Goal: Find specific page/section: Find specific page/section

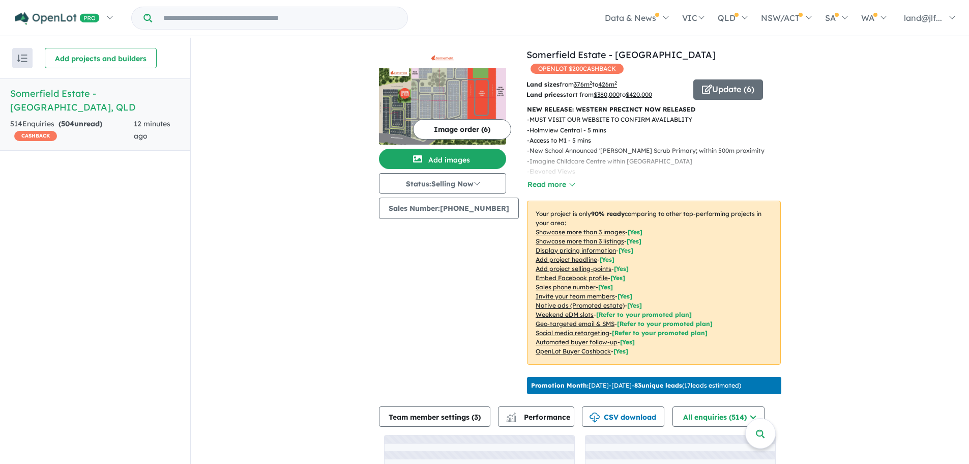
click at [832, 227] on div "View all projects in your account [GEOGRAPHIC_DATA] - [GEOGRAPHIC_DATA] OPENLOT…" at bounding box center [580, 299] width 779 height 522
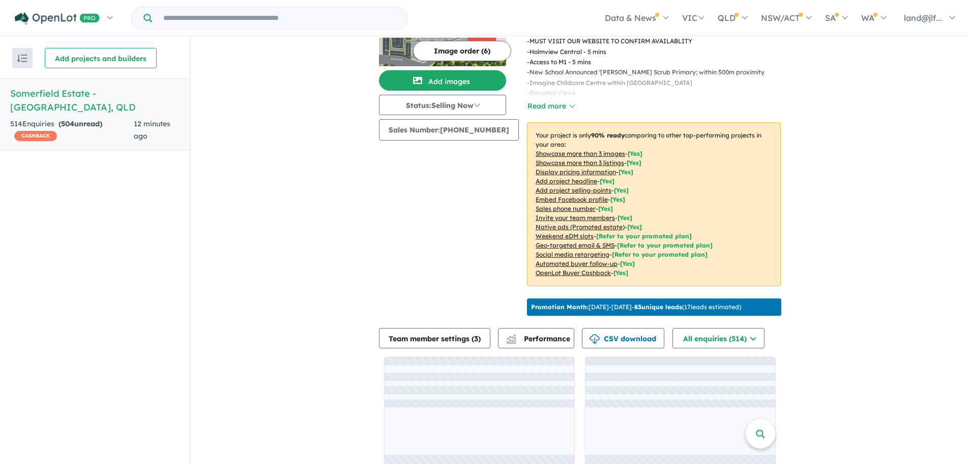
scroll to position [90, 0]
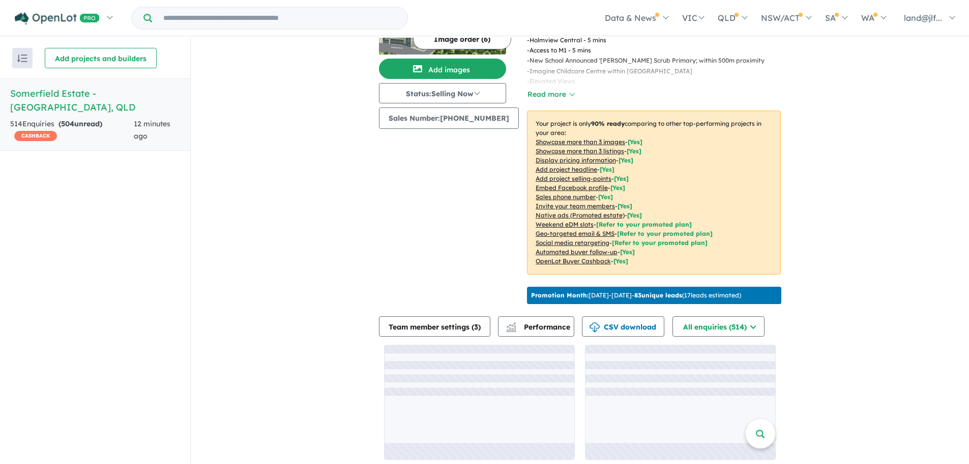
click at [325, 229] on div "View all projects in your account [GEOGRAPHIC_DATA] - [GEOGRAPHIC_DATA] OPENLOT…" at bounding box center [580, 209] width 779 height 522
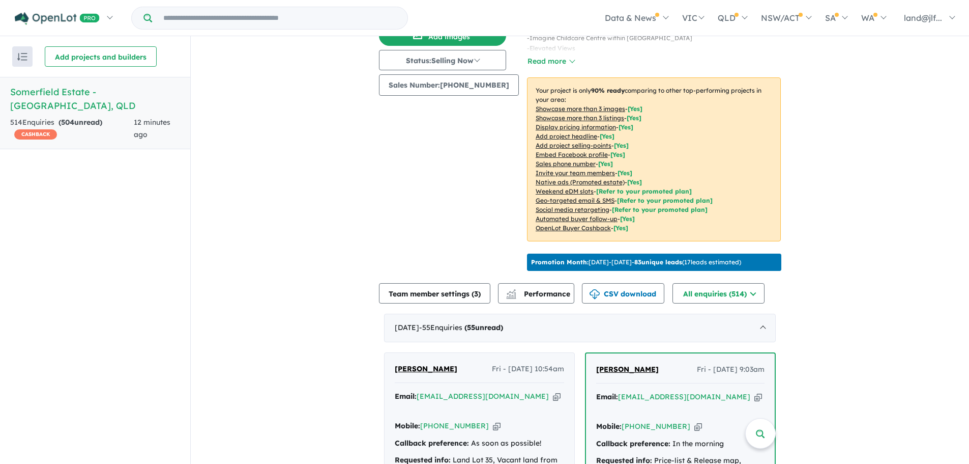
scroll to position [356, 0]
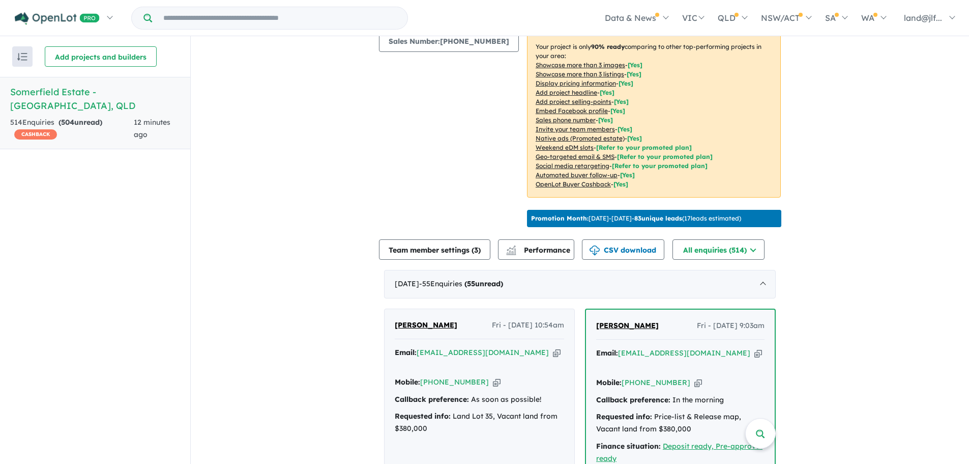
scroll to position [0, 0]
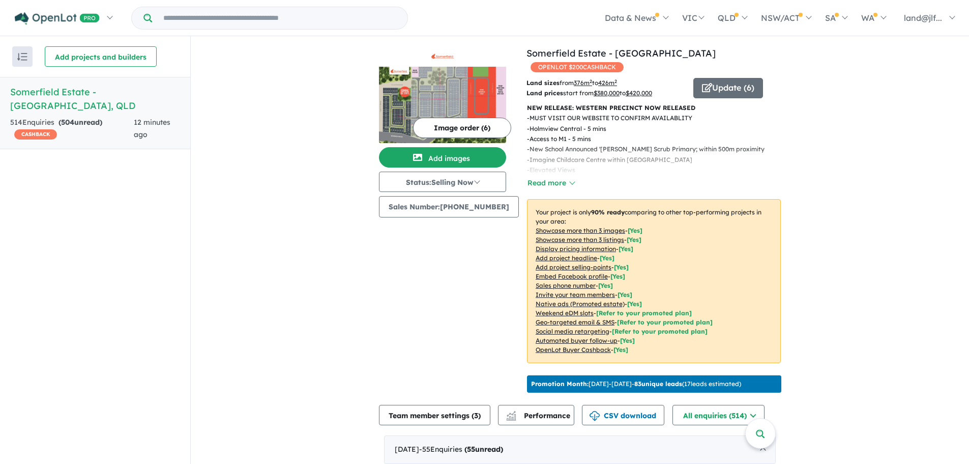
drag, startPoint x: 892, startPoint y: 219, endPoint x: 883, endPoint y: 202, distance: 19.8
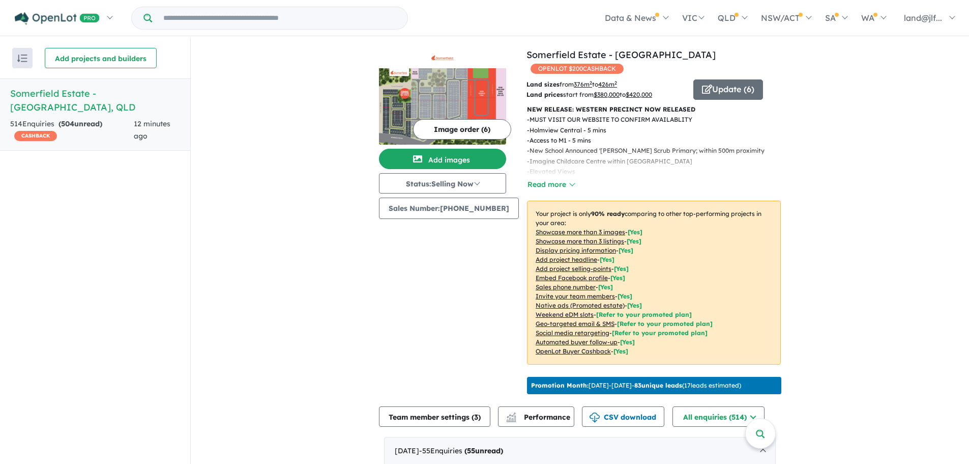
click at [563, 166] on p "- Elevated Views" at bounding box center [650, 171] width 246 height 10
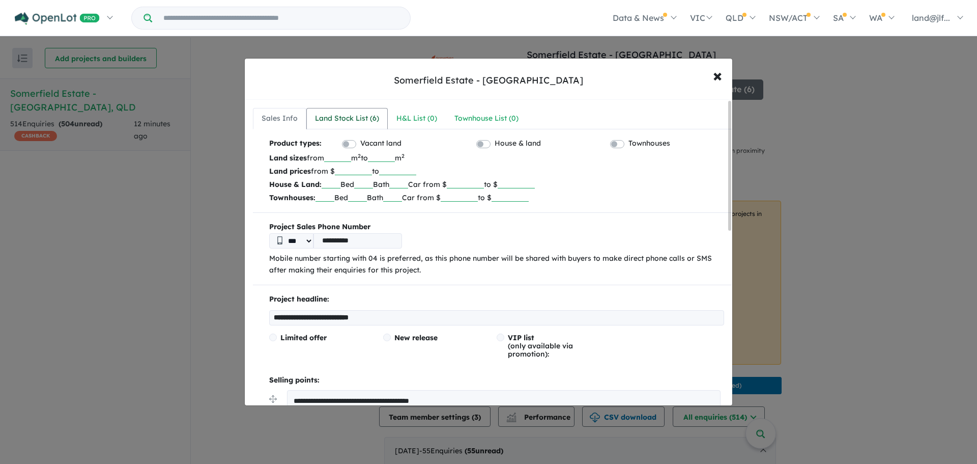
click at [351, 118] on div "Land Stock List ( 6 )" at bounding box center [347, 118] width 64 height 12
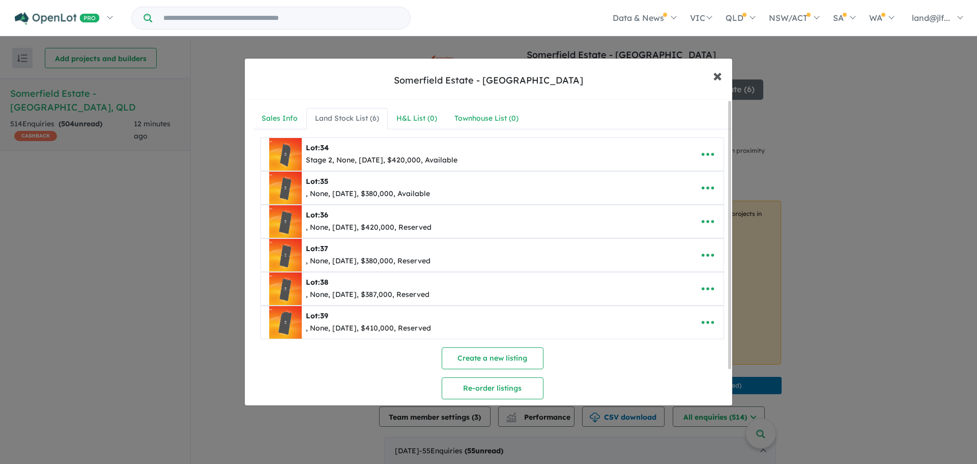
click at [721, 70] on span "×" at bounding box center [717, 75] width 9 height 22
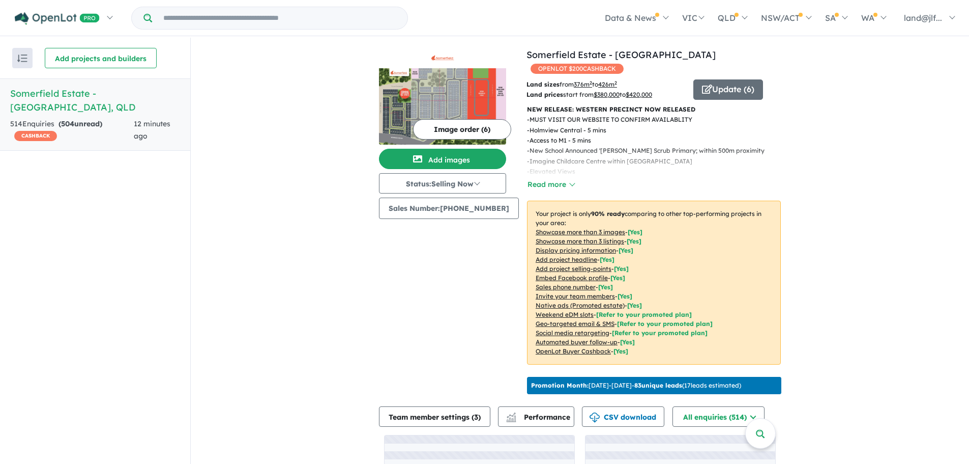
click at [833, 141] on div "View all projects in your account [GEOGRAPHIC_DATA] - [GEOGRAPHIC_DATA] OPENLOT…" at bounding box center [580, 299] width 779 height 522
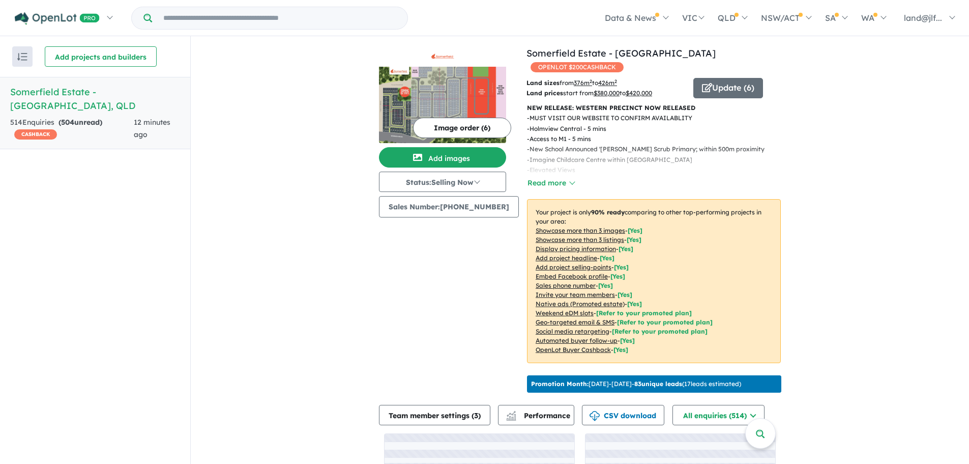
click at [886, 139] on div "View all projects in your account [GEOGRAPHIC_DATA] - [GEOGRAPHIC_DATA] OPENLOT…" at bounding box center [580, 297] width 779 height 522
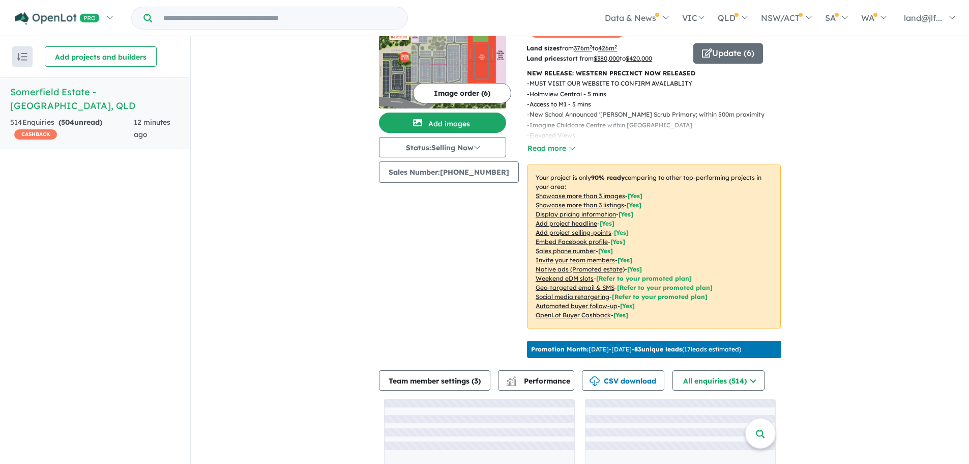
scroll to position [90, 0]
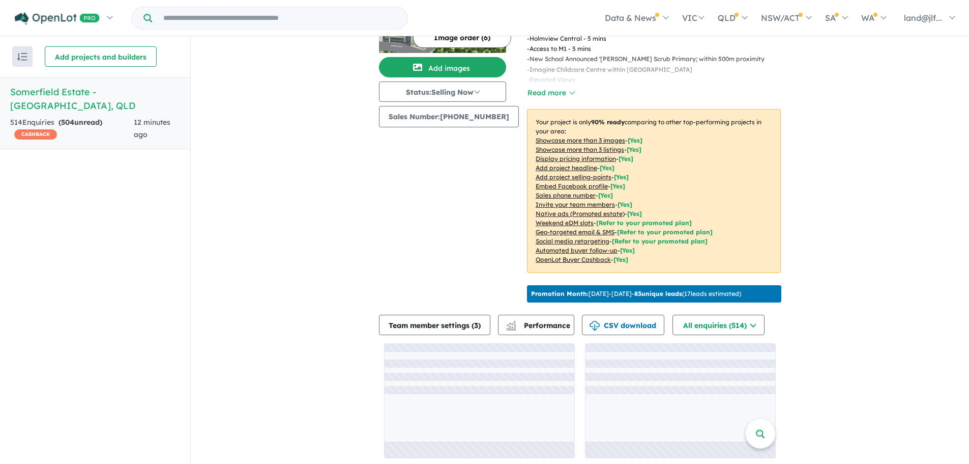
click at [846, 102] on div "View all projects in your account [GEOGRAPHIC_DATA] - [GEOGRAPHIC_DATA] OPENLOT…" at bounding box center [580, 207] width 779 height 522
click at [832, 121] on div "View all projects in your account [GEOGRAPHIC_DATA] - [GEOGRAPHIC_DATA] OPENLOT…" at bounding box center [580, 207] width 779 height 522
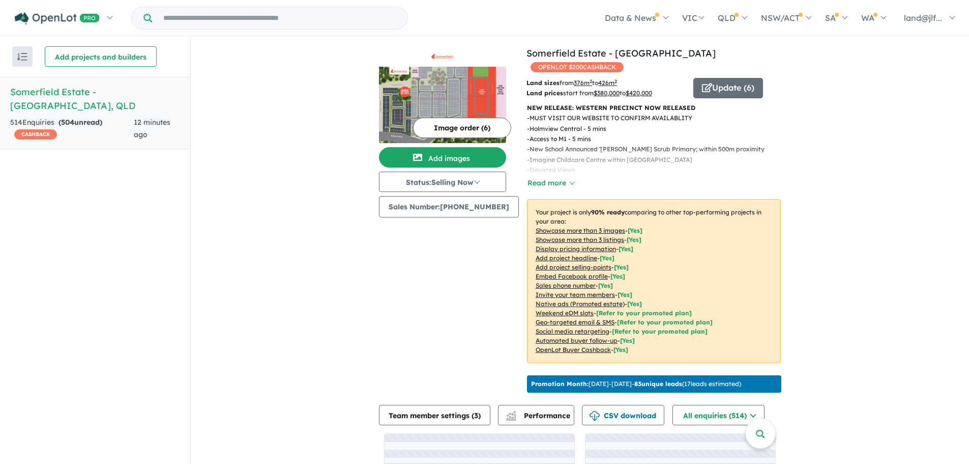
scroll to position [0, 0]
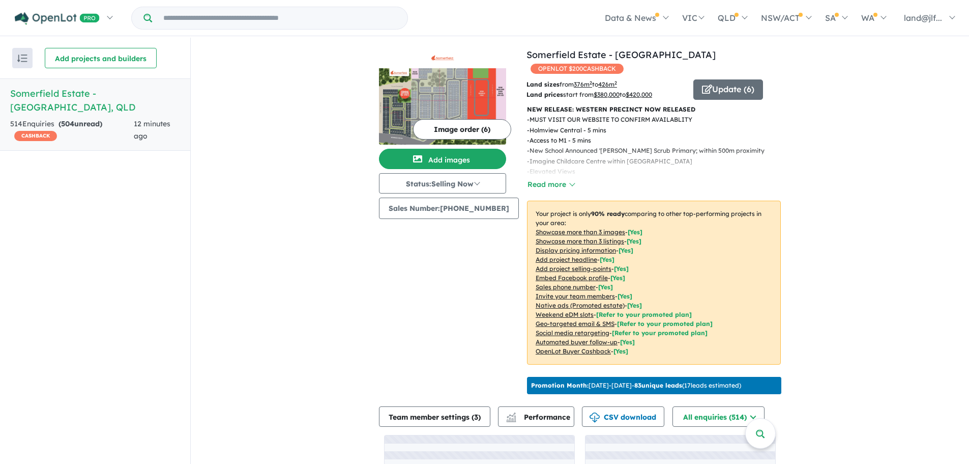
click at [820, 154] on div "View all projects in your account [GEOGRAPHIC_DATA] - [GEOGRAPHIC_DATA] OPENLOT…" at bounding box center [580, 299] width 779 height 522
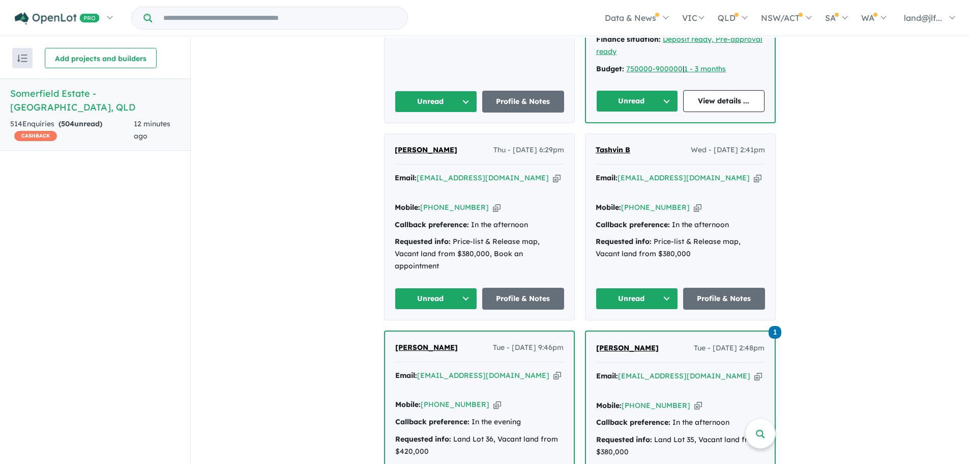
scroll to position [701, 0]
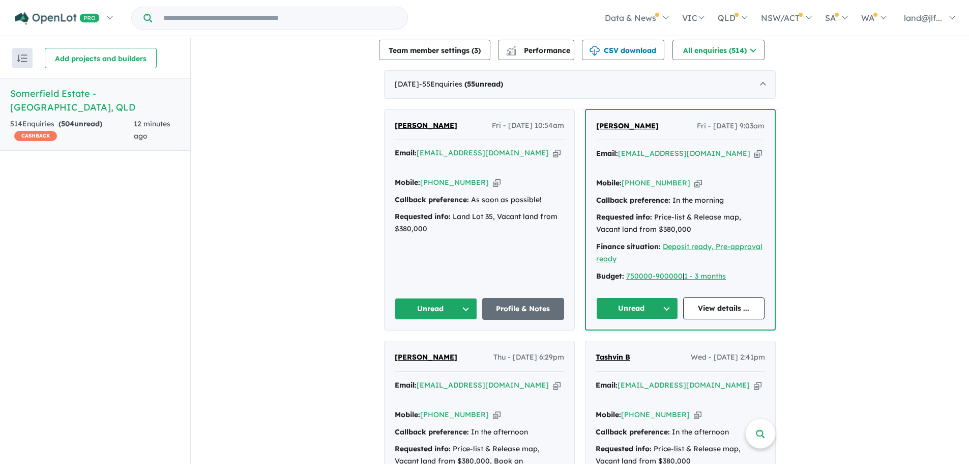
scroll to position [294, 0]
